Goal: Transaction & Acquisition: Purchase product/service

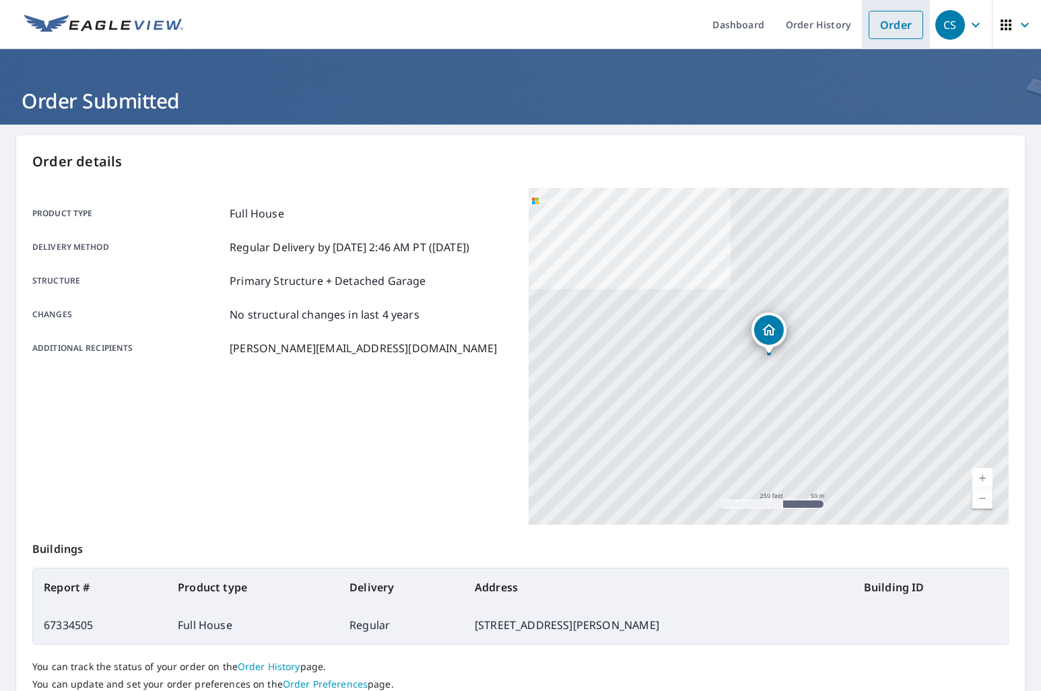
drag, startPoint x: 0, startPoint y: 0, endPoint x: 883, endPoint y: 27, distance: 883.8
click at [883, 28] on link "Order" at bounding box center [896, 25] width 55 height 28
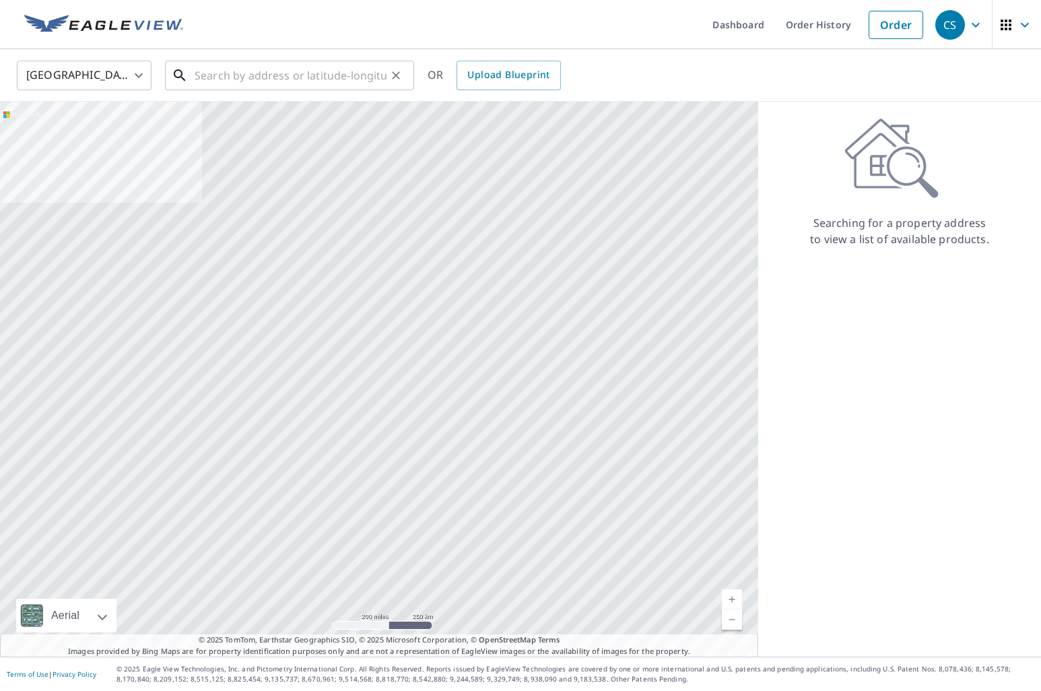
click at [335, 78] on input "text" at bounding box center [291, 76] width 192 height 38
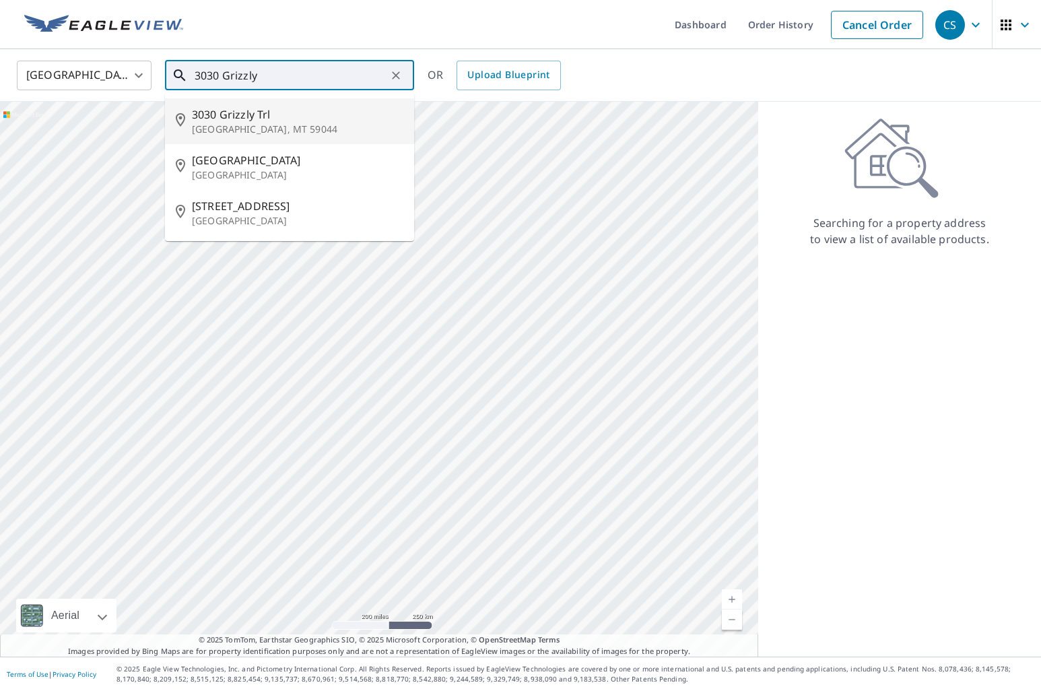
click at [323, 128] on p "[GEOGRAPHIC_DATA], MT 59044" at bounding box center [297, 129] width 211 height 13
type input "[STREET_ADDRESS]"
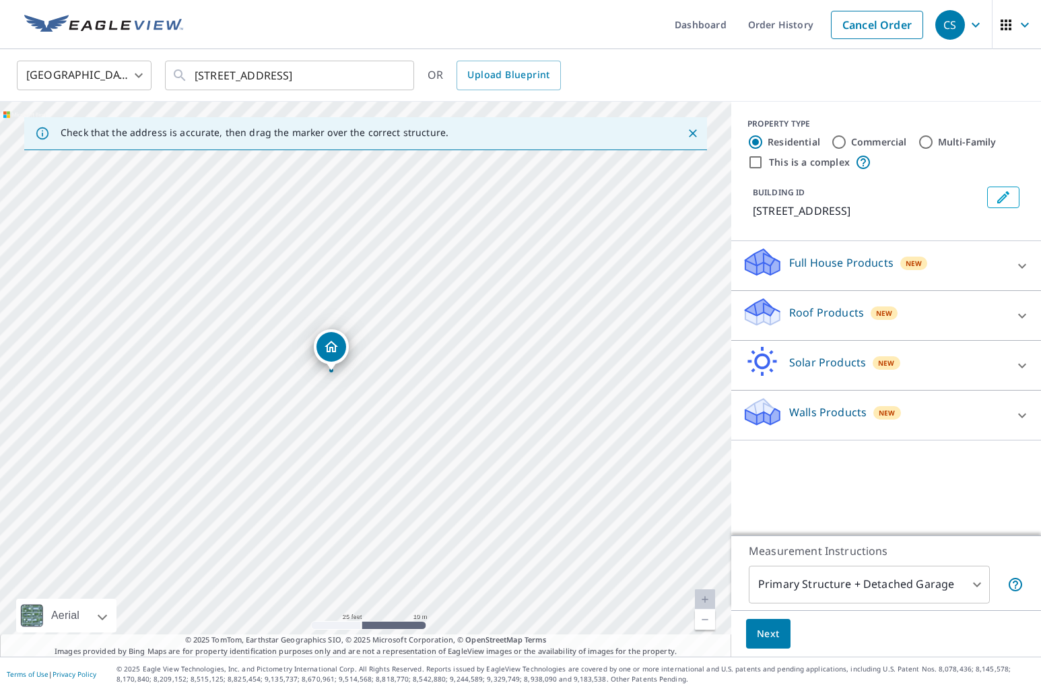
drag, startPoint x: 360, startPoint y: 532, endPoint x: 461, endPoint y: 145, distance: 399.5
click at [461, 143] on div "Check that the address is accurate, then drag the marker over the correct struc…" at bounding box center [365, 379] width 731 height 555
drag, startPoint x: 437, startPoint y: 318, endPoint x: 494, endPoint y: 63, distance: 262.2
click at [494, 63] on div "[GEOGRAPHIC_DATA] US ​ [STREET_ADDRESS] ​ OR Upload Blueprint Check that the ad…" at bounding box center [520, 352] width 1041 height 607
drag, startPoint x: 473, startPoint y: 304, endPoint x: 483, endPoint y: 168, distance: 136.4
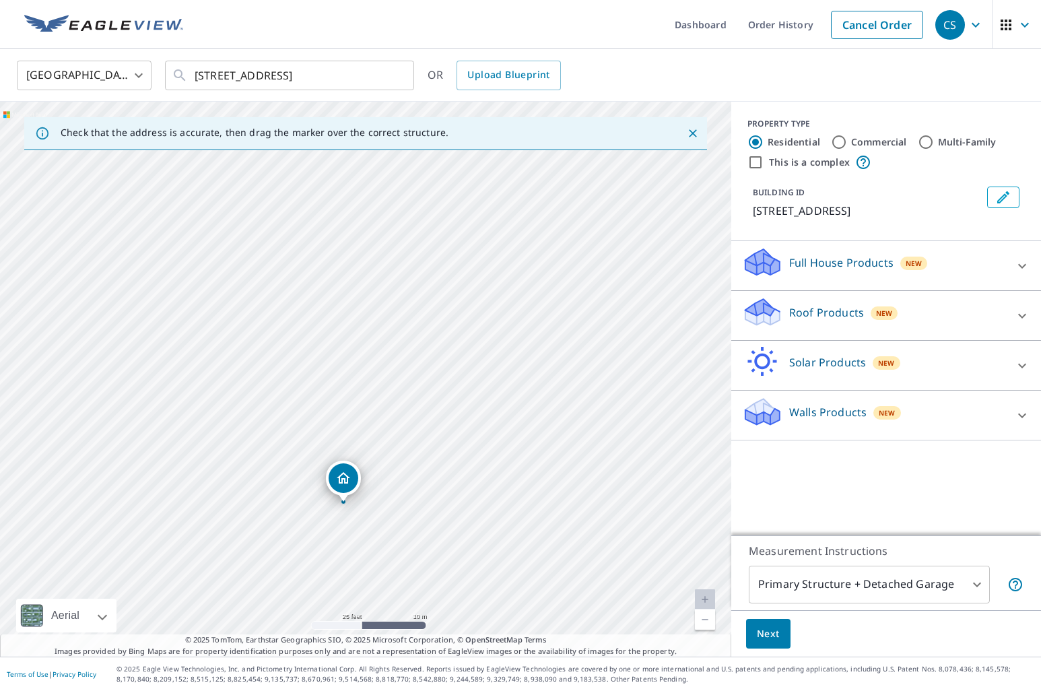
click at [483, 168] on div "[STREET_ADDRESS]" at bounding box center [365, 379] width 731 height 555
drag, startPoint x: 463, startPoint y: 380, endPoint x: 460, endPoint y: 304, distance: 76.1
click at [460, 304] on div "[STREET_ADDRESS]" at bounding box center [365, 379] width 731 height 555
click at [972, 267] on div "Full House Products New" at bounding box center [874, 265] width 264 height 38
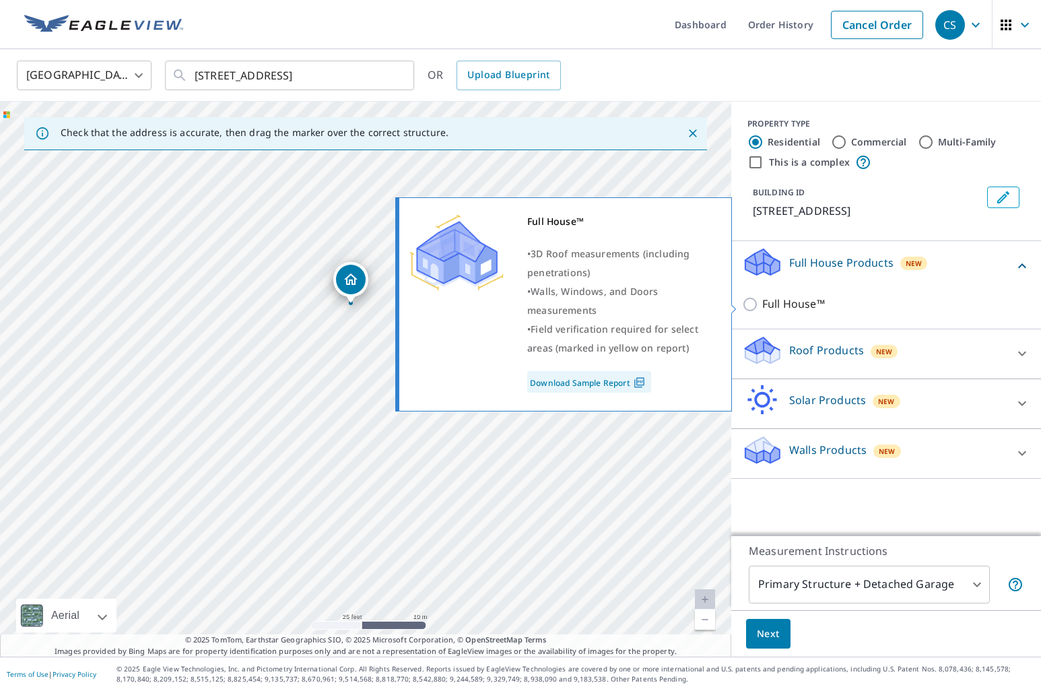
click at [747, 306] on input "Full House™" at bounding box center [752, 304] width 20 height 16
checkbox input "true"
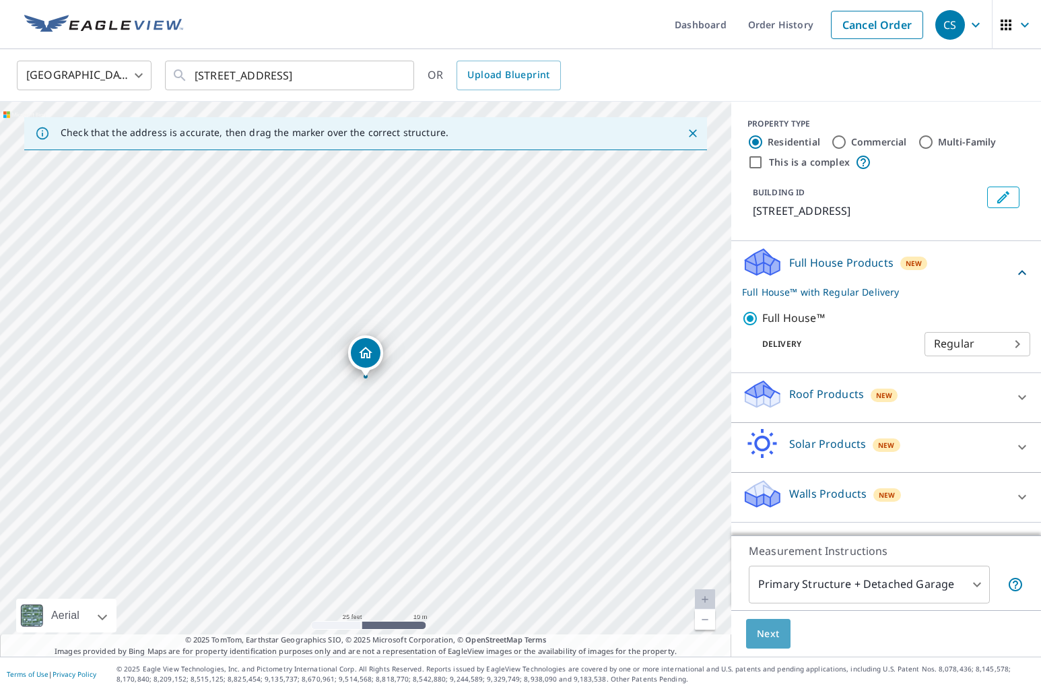
click at [771, 636] on span "Next" at bounding box center [768, 633] width 23 height 17
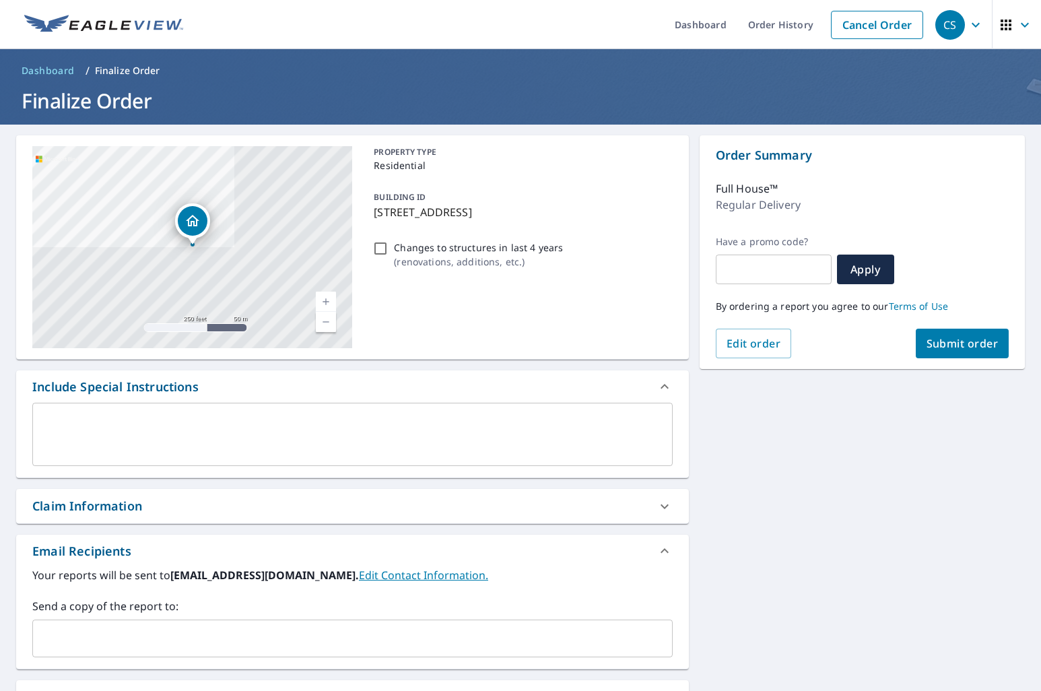
click at [156, 636] on input "text" at bounding box center [342, 638] width 608 height 26
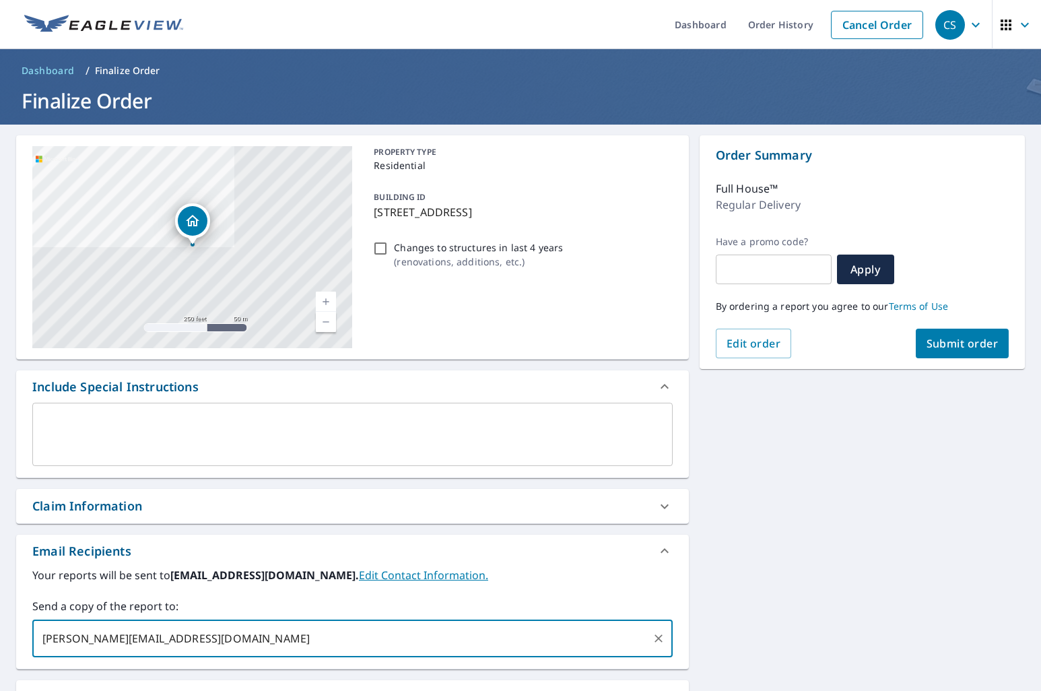
type input "[PERSON_NAME][EMAIL_ADDRESS][DOMAIN_NAME]"
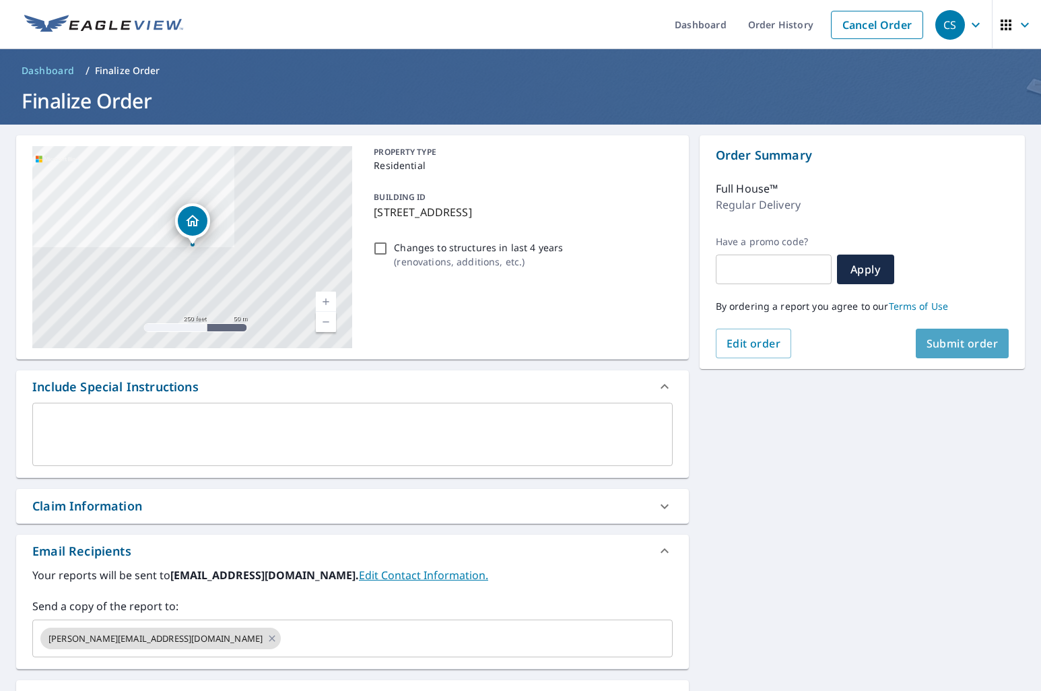
click at [980, 348] on span "Submit order" at bounding box center [962, 343] width 72 height 15
